Goal: Task Accomplishment & Management: Manage account settings

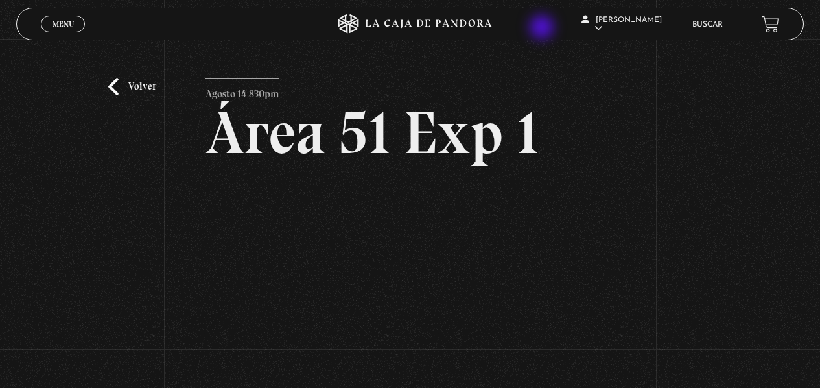
scroll to position [150, 0]
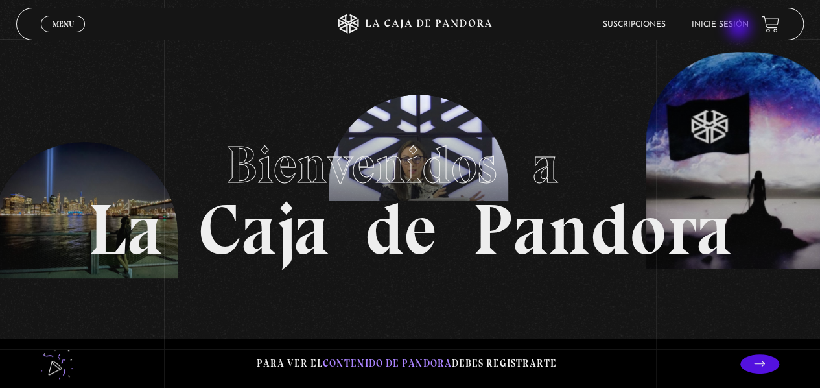
click at [741, 29] on link "Inicie sesión" at bounding box center [720, 25] width 57 height 8
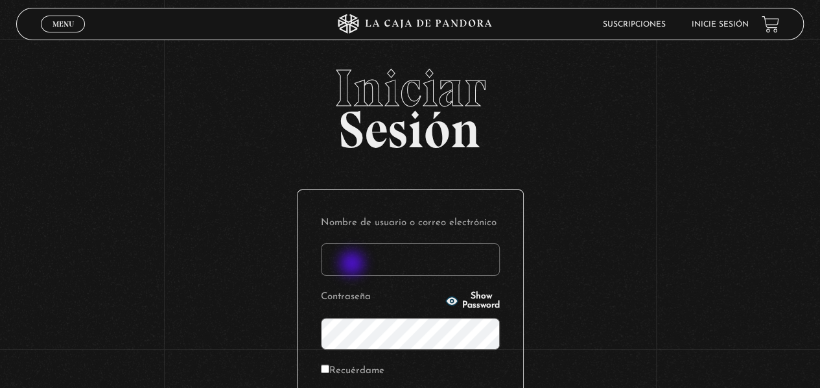
click at [353, 265] on input "Nombre de usuario o correo electrónico" at bounding box center [410, 259] width 179 height 32
type input "naty_juarez14@hotmail.com"
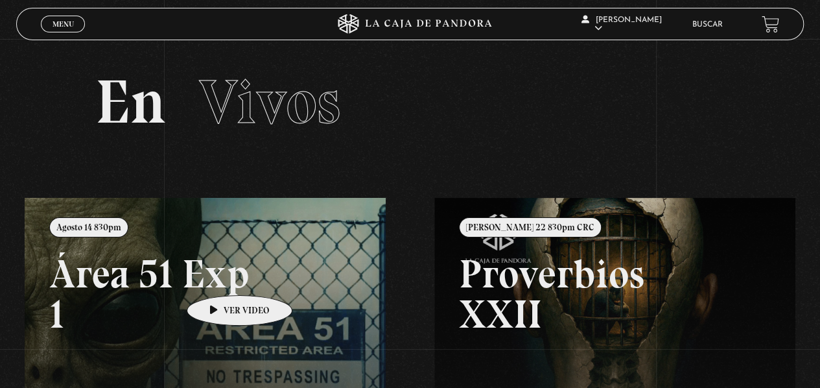
click at [219, 276] on link at bounding box center [435, 392] width 820 height 388
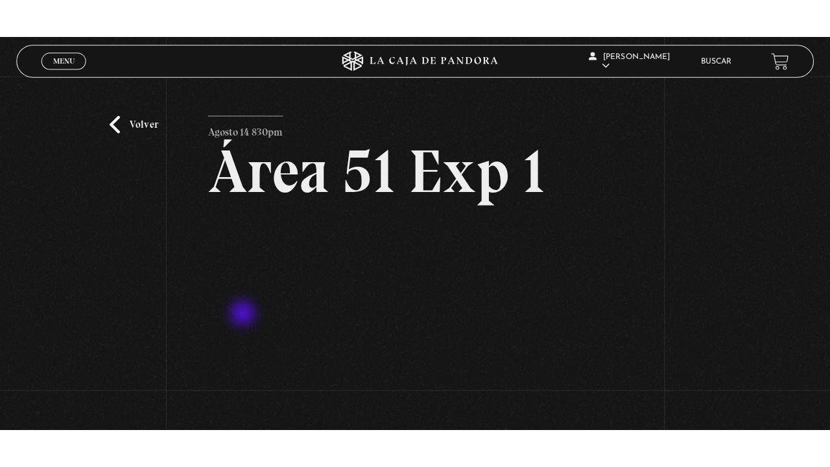
scroll to position [105, 0]
